Goal: Transaction & Acquisition: Purchase product/service

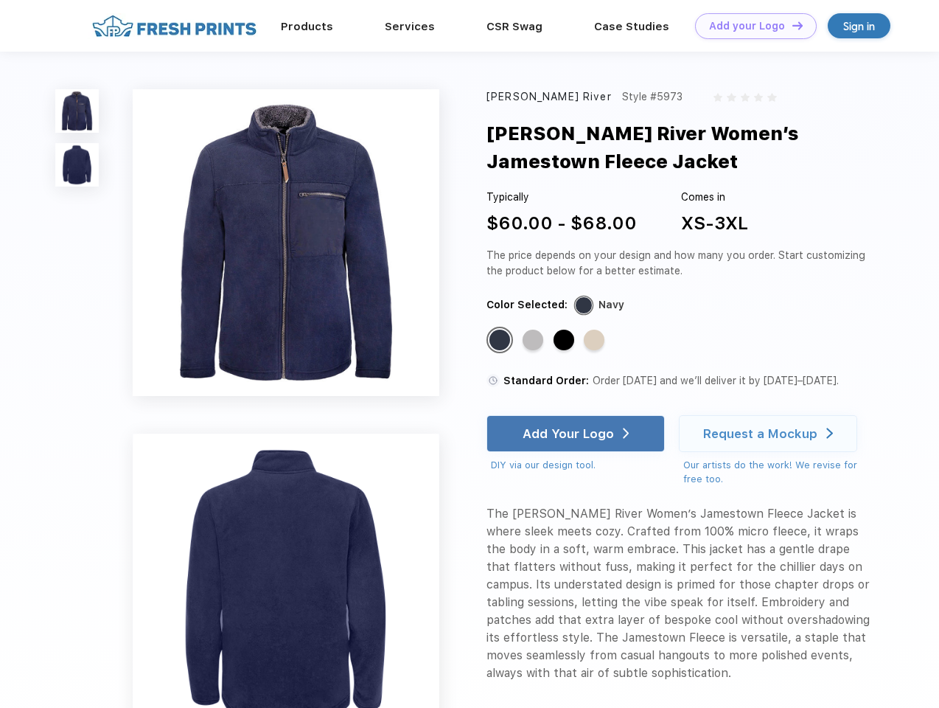
click at [750, 26] on link "Add your Logo Design Tool" at bounding box center [756, 26] width 122 height 26
click at [0, 0] on div "Design Tool" at bounding box center [0, 0] width 0 height 0
click at [791, 25] on link "Add your Logo Design Tool" at bounding box center [756, 26] width 122 height 26
click at [77, 111] on img at bounding box center [76, 110] width 43 height 43
click at [77, 165] on img at bounding box center [76, 164] width 43 height 43
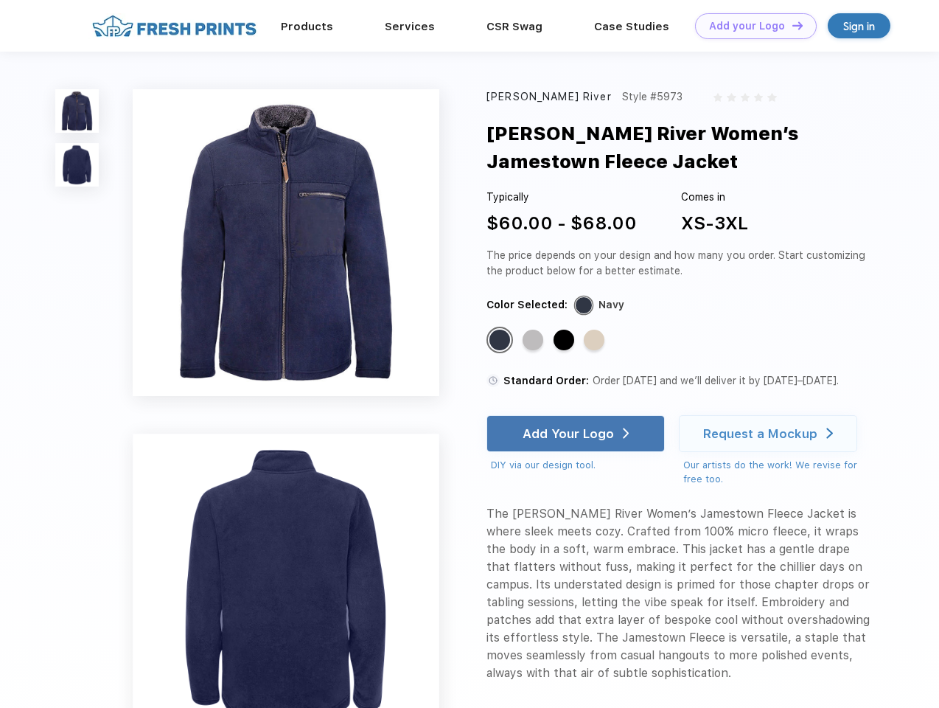
click at [501, 341] on div "Standard Color" at bounding box center [499, 339] width 21 height 21
click at [534, 341] on div "Standard Color" at bounding box center [533, 339] width 21 height 21
click at [565, 341] on div "Standard Color" at bounding box center [564, 339] width 21 height 21
click at [596, 341] on div "Standard Color" at bounding box center [594, 339] width 21 height 21
click at [577, 433] on div "Add Your Logo" at bounding box center [568, 433] width 91 height 15
